Goal: Check status: Check status

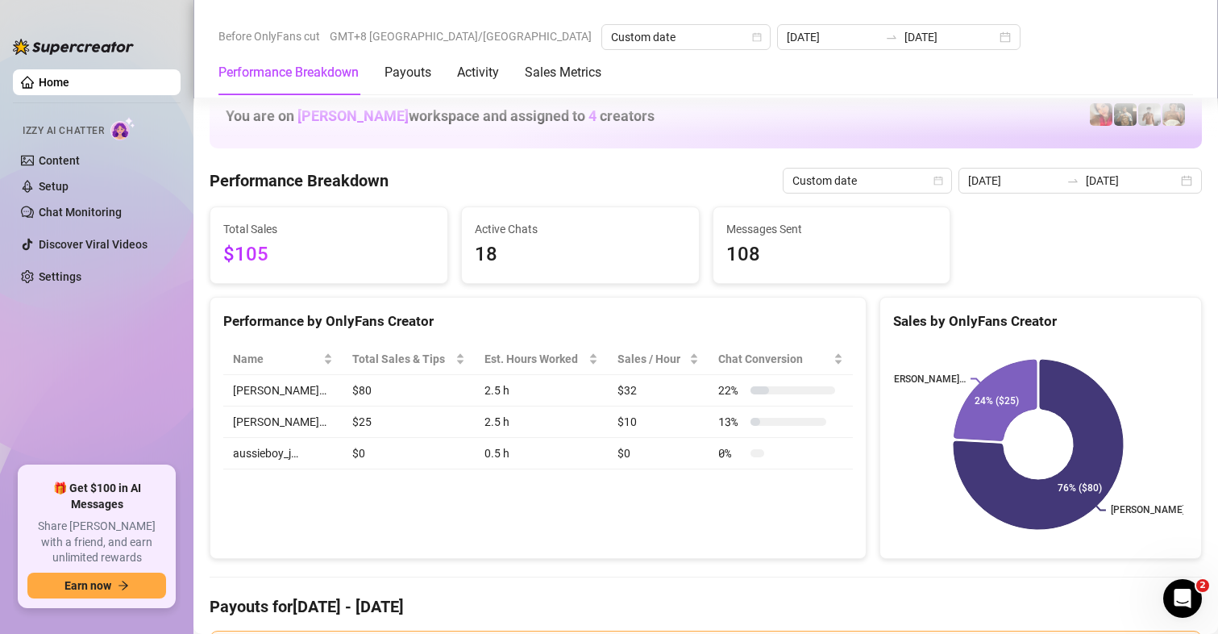
scroll to position [2096, 0]
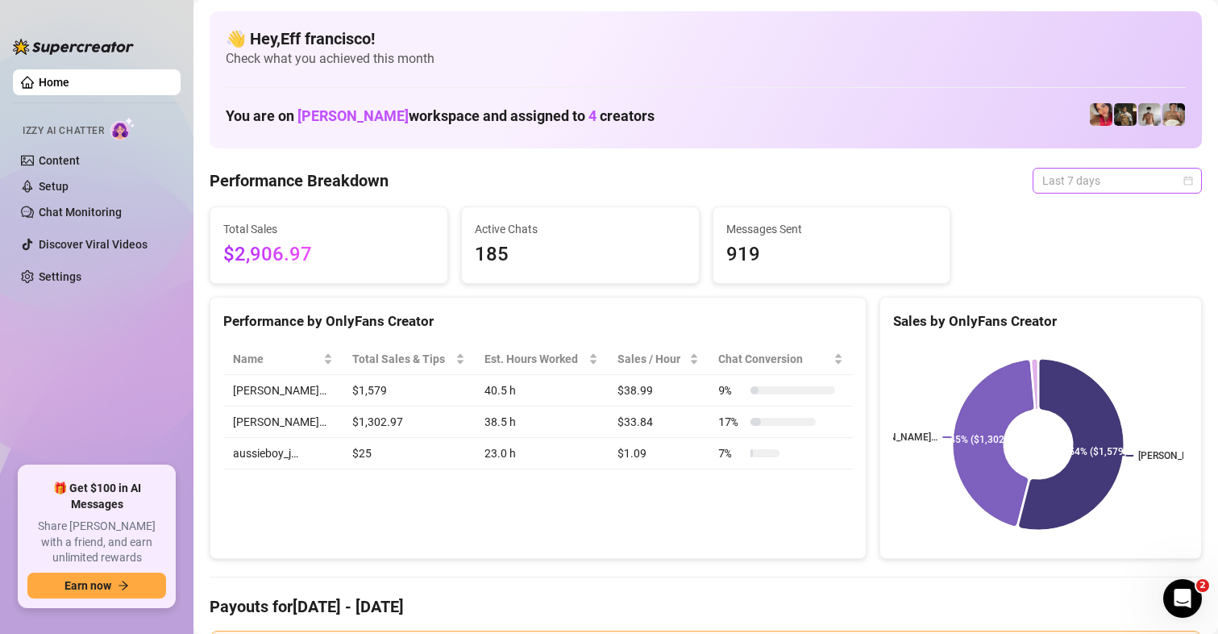
click at [1050, 170] on span "Last 7 days" at bounding box center [1117, 180] width 150 height 24
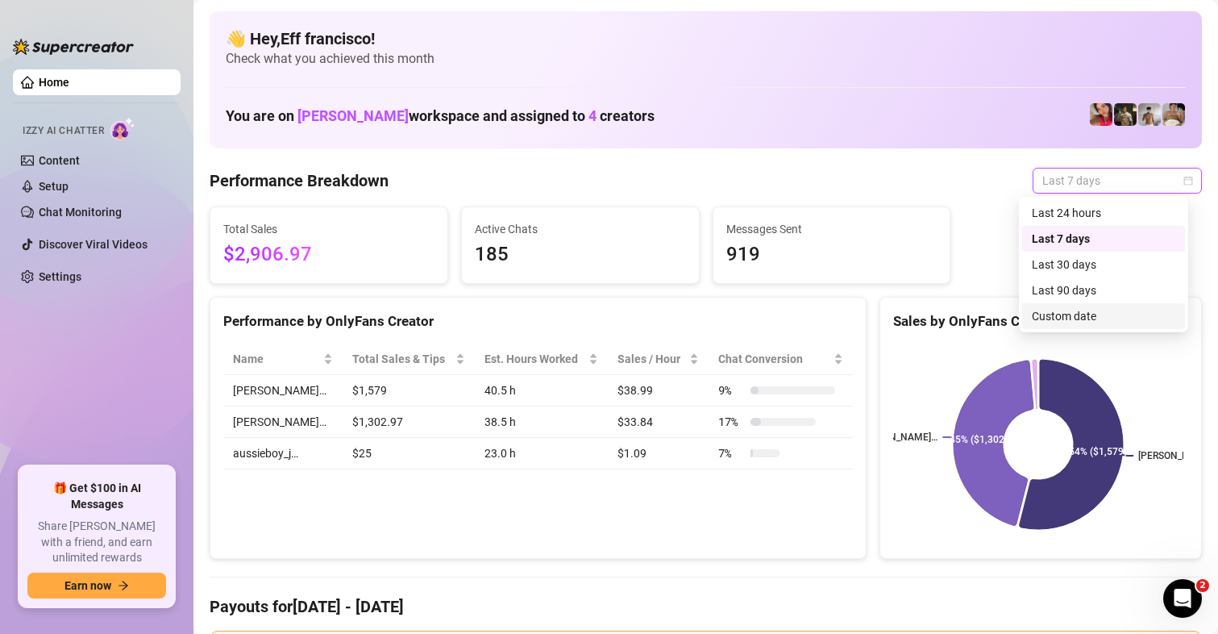
click at [1063, 317] on div "Custom date" at bounding box center [1104, 316] width 144 height 18
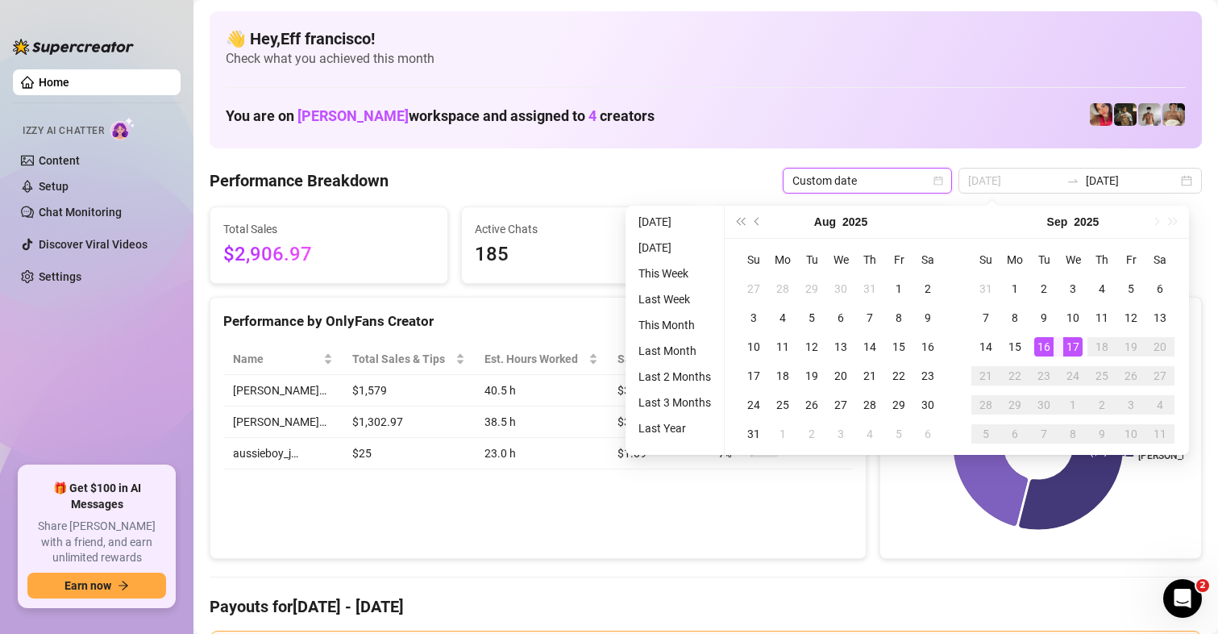
type input "[DATE]"
click at [1067, 348] on div "17" at bounding box center [1072, 346] width 19 height 19
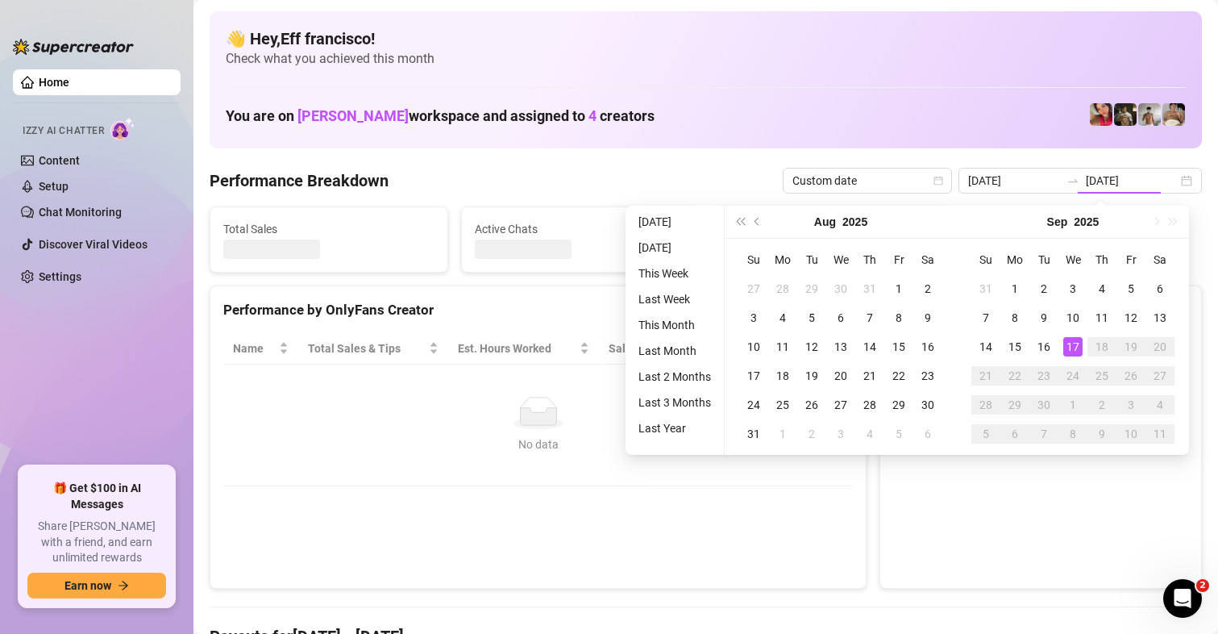
type input "[DATE]"
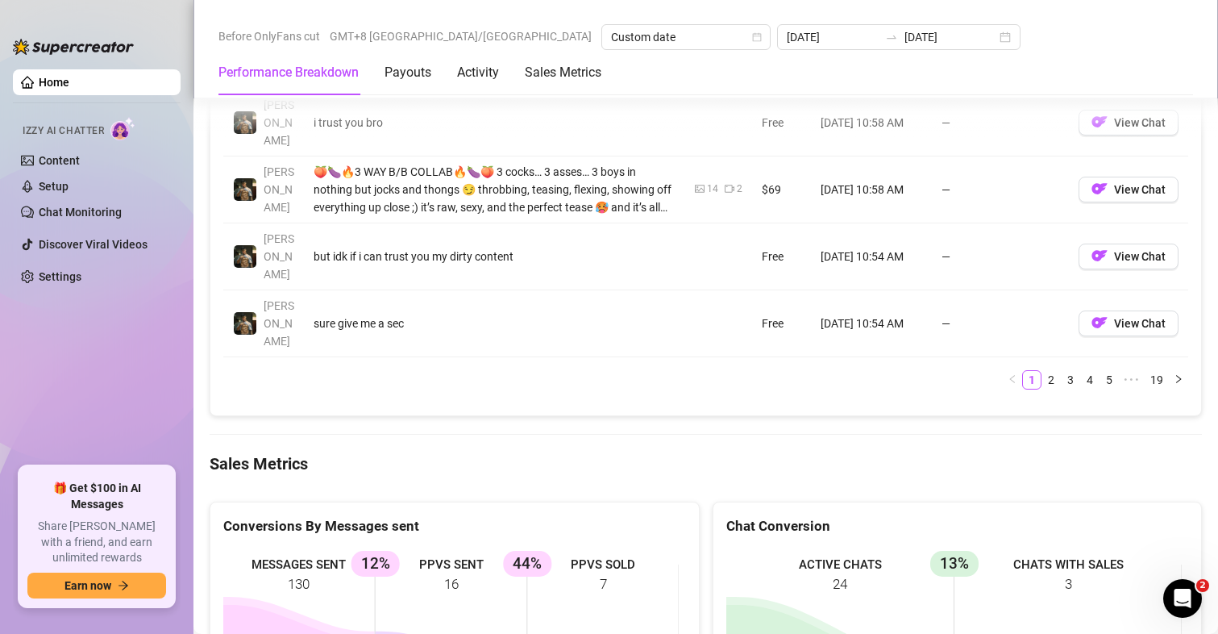
scroll to position [2029, 0]
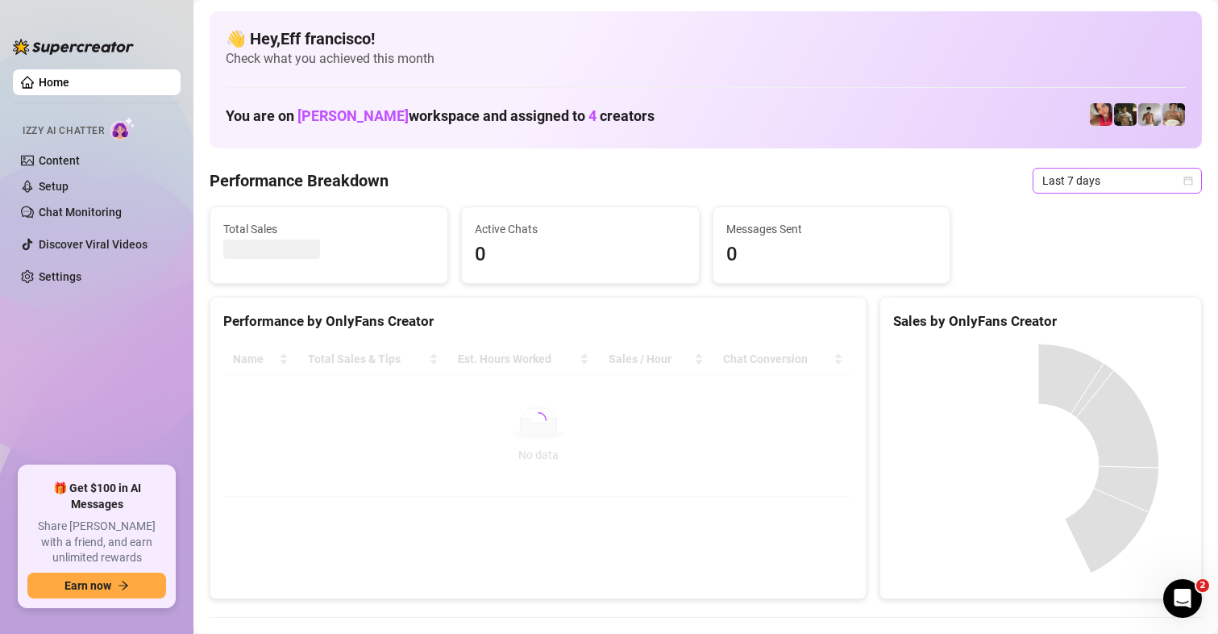
click at [1065, 178] on span "Last 7 days" at bounding box center [1117, 180] width 150 height 24
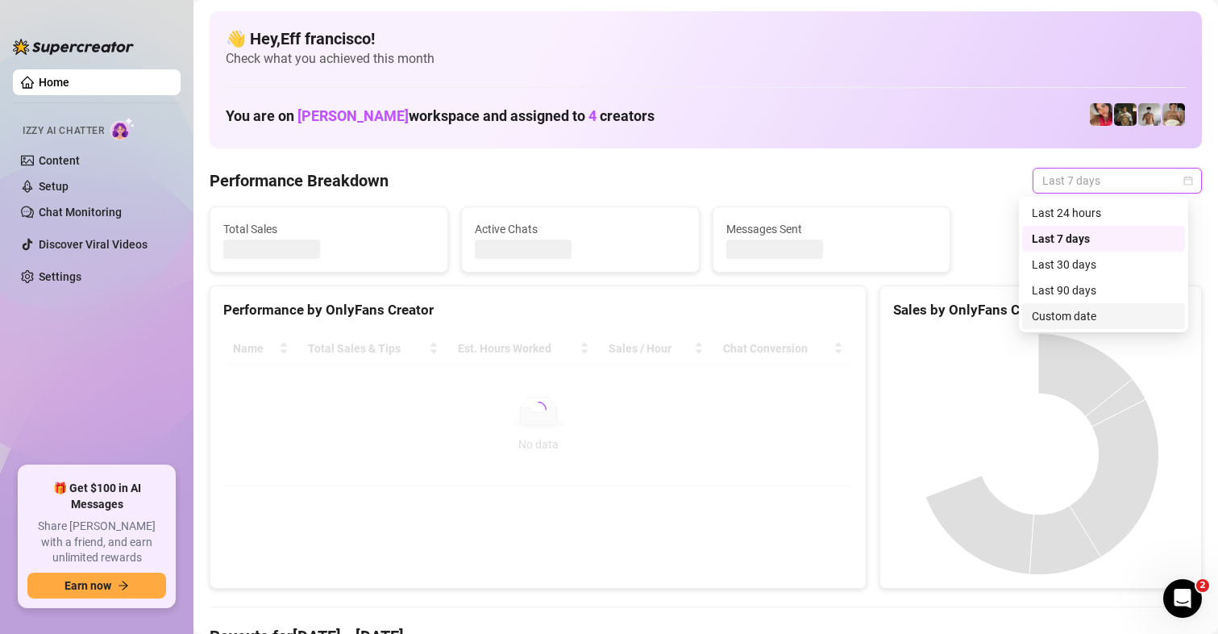
click at [1067, 320] on div "Custom date" at bounding box center [1104, 316] width 144 height 18
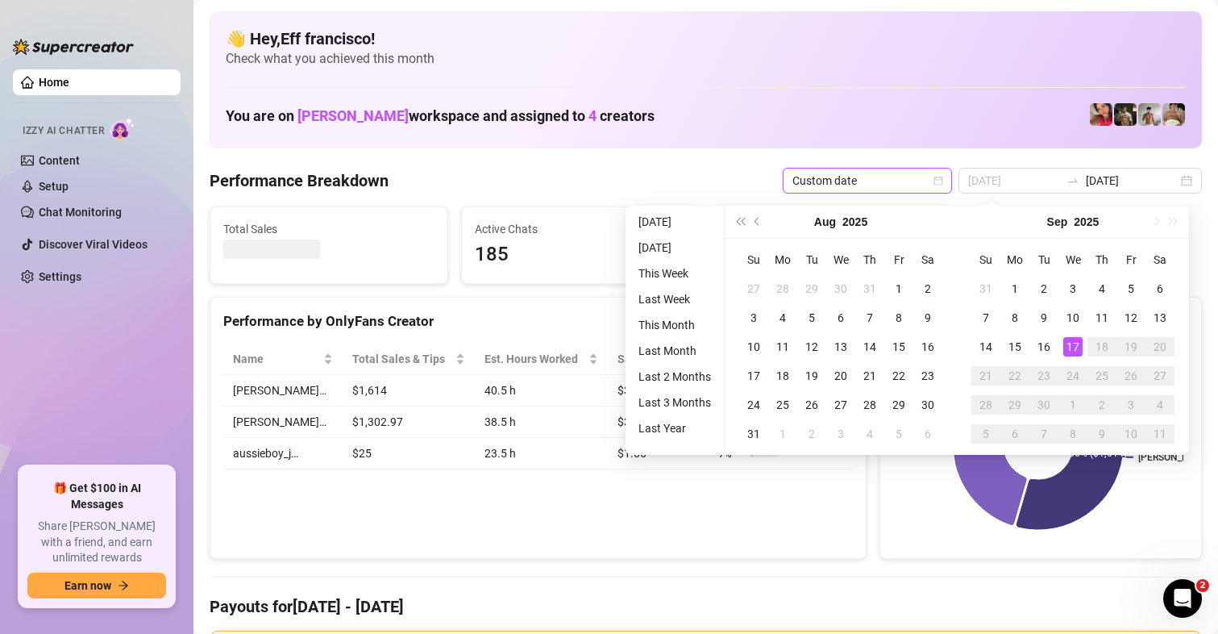
click at [1073, 348] on div "17" at bounding box center [1072, 346] width 19 height 19
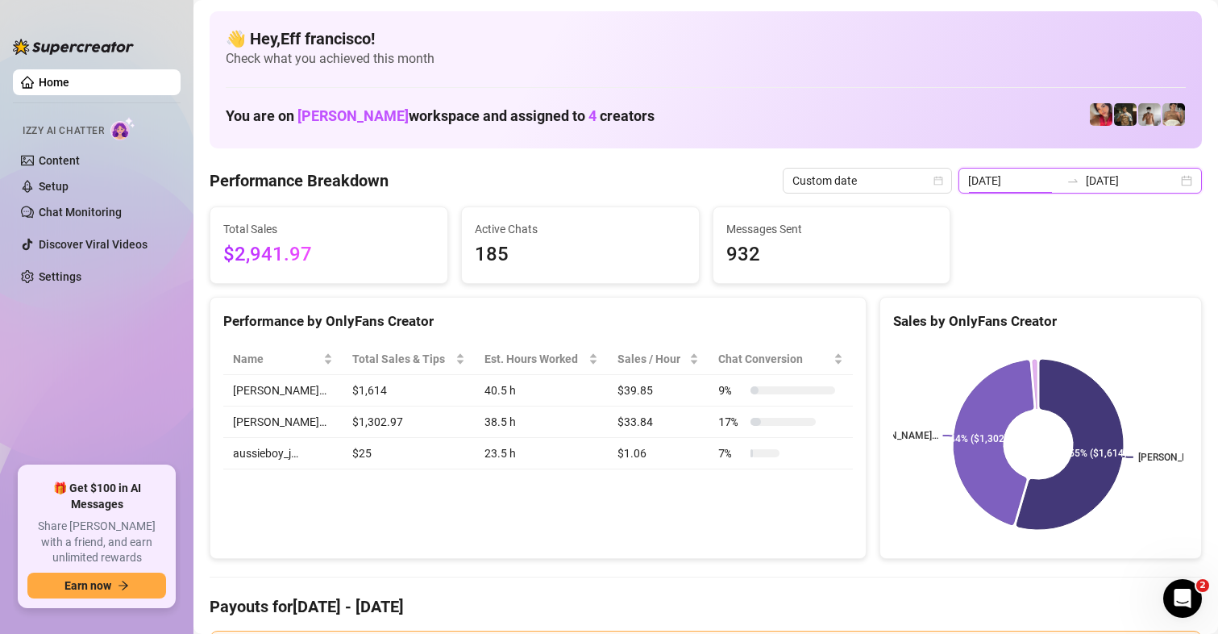
click at [995, 178] on input "2025-09-10" at bounding box center [1014, 181] width 92 height 18
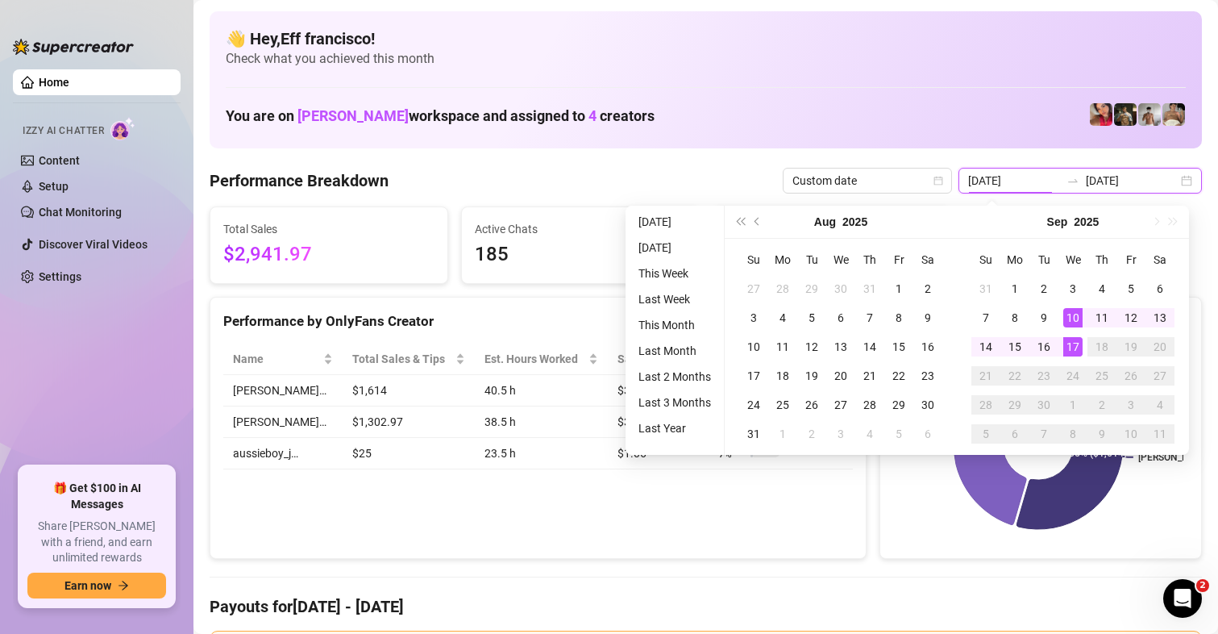
type input "[DATE]"
click at [1075, 349] on div "17" at bounding box center [1072, 346] width 19 height 19
type input "[DATE]"
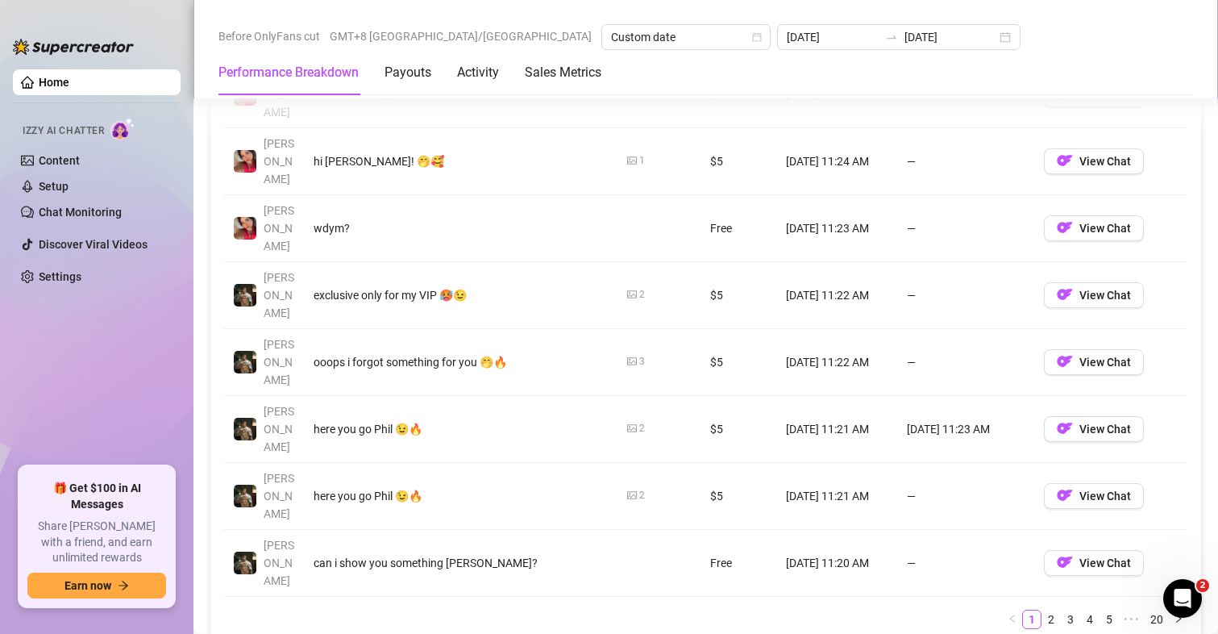
scroll to position [2016, 0]
